Goal: Submit feedback/report problem

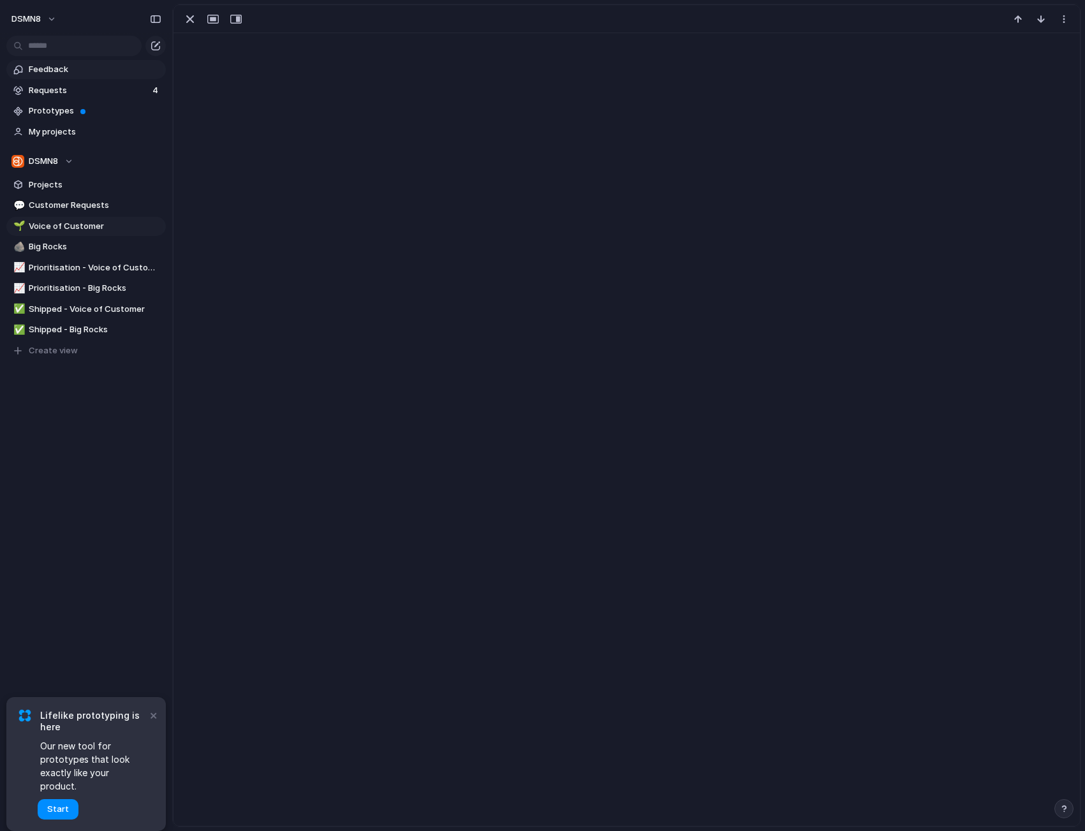
click at [91, 66] on span "Feedback" at bounding box center [95, 69] width 133 height 13
click at [82, 91] on span "Requests" at bounding box center [89, 90] width 120 height 13
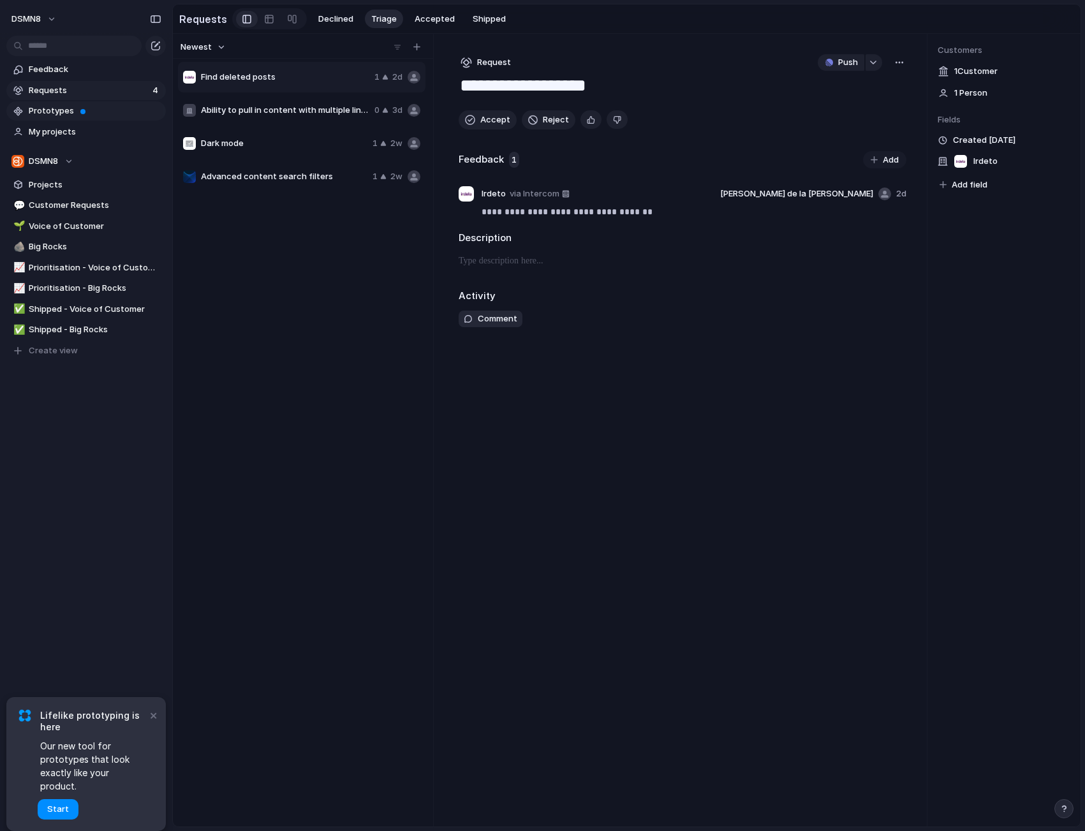
click at [78, 116] on span "Prototypes" at bounding box center [95, 111] width 133 height 13
